Goal: Register for event/course

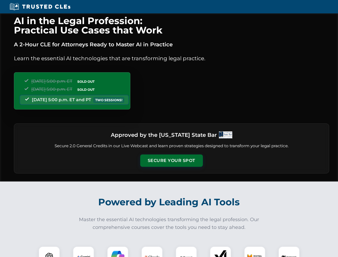
click at [171, 160] on button "Secure Your Spot" at bounding box center [171, 160] width 63 height 12
click at [49, 251] on img at bounding box center [49, 257] width 16 height 16
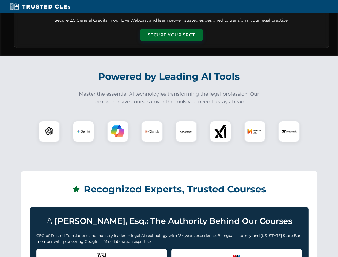
click at [83, 251] on div "Recognized by the WSJ [PERSON_NAME] was featured for his expertise in AI legal …" at bounding box center [101, 258] width 130 height 21
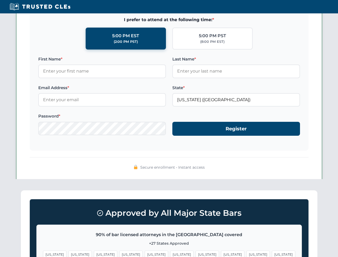
click at [195, 251] on span "[US_STATE]" at bounding box center [206, 254] width 23 height 8
click at [246, 251] on span "[US_STATE]" at bounding box center [257, 254] width 23 height 8
